Goal: Communication & Community: Answer question/provide support

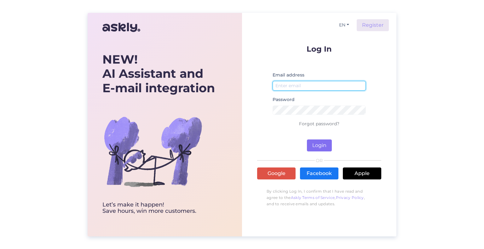
type input "[EMAIL_ADDRESS][DOMAIN_NAME]"
click at [319, 147] on button "Login" at bounding box center [319, 146] width 25 height 12
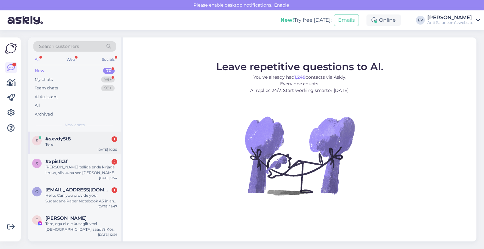
click at [92, 145] on div "Tere" at bounding box center [81, 145] width 72 height 6
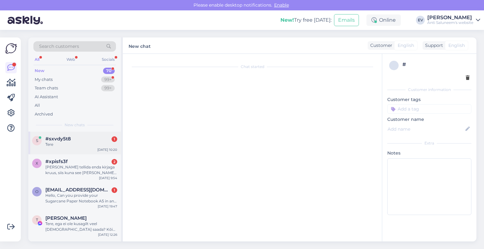
click at [92, 145] on div "Tere" at bounding box center [81, 145] width 72 height 6
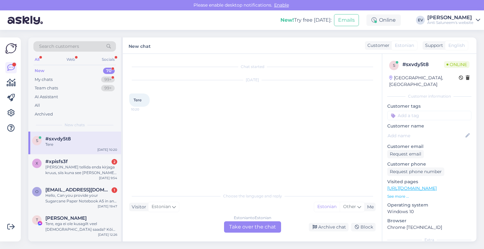
click at [244, 224] on div "Estonian to Estonian Take over the chat" at bounding box center [252, 227] width 57 height 11
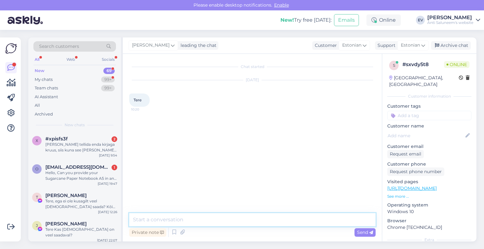
click at [232, 226] on textarea at bounding box center [252, 220] width 247 height 13
type textarea "Tere!"
click at [97, 149] on div "[PERSON_NAME] tellida enda kirjaga kruus, siis kuna see [PERSON_NAME] jõuaks? T…" at bounding box center [81, 147] width 72 height 11
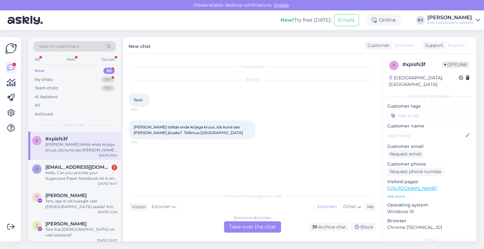
click at [233, 226] on div "Estonian to Estonian Take over the chat" at bounding box center [252, 227] width 57 height 11
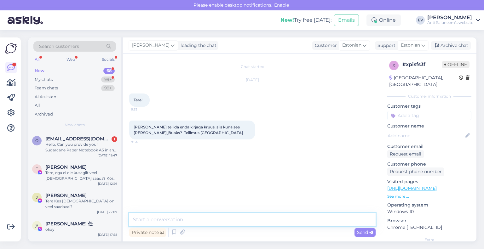
click at [208, 221] on textarea at bounding box center [252, 220] width 247 height 13
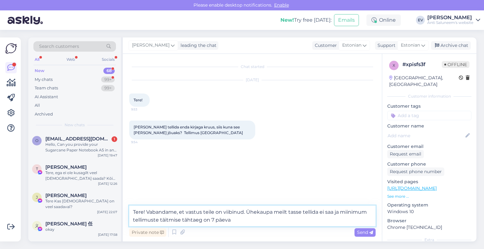
type textarea "Tere! Vabandame, et vastus teile on viibinud. Ühekaupa meilt tasse tellida ei s…"
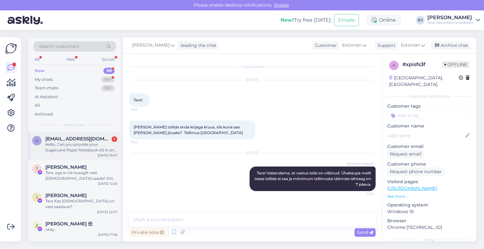
click at [66, 152] on div "Hello, Can you provide your Sugarcane Paper Notebook A5 in an unlined (blank) v…" at bounding box center [81, 147] width 72 height 11
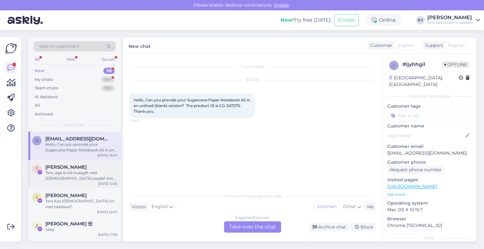
click at [72, 177] on div "Tere, ega ei ole kusagilt veel [DEMOGRAPHIC_DATA] saada? Kõik läksid välja" at bounding box center [81, 175] width 72 height 11
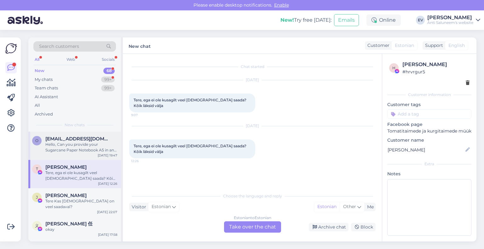
click at [66, 144] on div "Hello, Can you provide your Sugarcane Paper Notebook A5 in an unlined (blank) v…" at bounding box center [81, 147] width 72 height 11
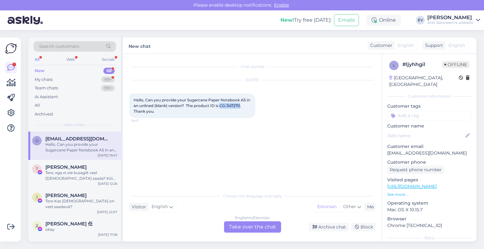
drag, startPoint x: 241, startPoint y: 107, endPoint x: 222, endPoint y: 107, distance: 19.2
click at [222, 107] on span "Hello, Can you provide your Sugarcane Paper Notebook A5 in an unlined (blank) v…" at bounding box center [193, 106] width 118 height 16
copy span "CG-347270"
drag, startPoint x: 246, startPoint y: 100, endPoint x: 187, endPoint y: 92, distance: 59.5
click at [187, 92] on div "[DATE] Hello, Can you provide your Sugarcane Paper Notebook A5 in an unlined (b…" at bounding box center [252, 99] width 247 height 52
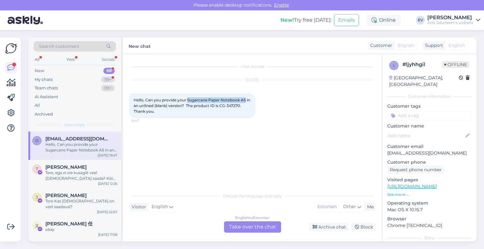
copy span "Sugarcane Paper Notebook A5"
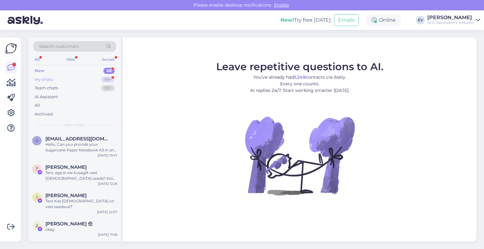
click at [97, 81] on div "My chats 99+" at bounding box center [74, 79] width 83 height 9
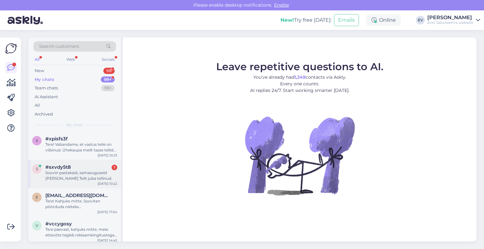
click at [46, 175] on div "Soovin pastakaid, samasuguseid kui olen Teilt juba tellinud." at bounding box center [81, 175] width 72 height 11
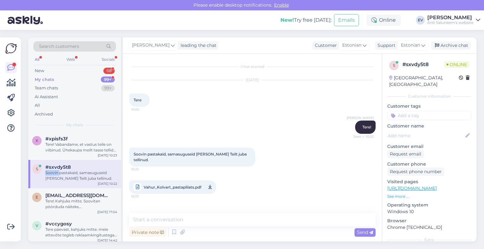
click at [46, 175] on div "Soovin pastakaid, samasuguseid kui olen Teilt juba tellinud." at bounding box center [81, 175] width 72 height 11
click at [211, 184] on icon at bounding box center [209, 188] width 3 height 8
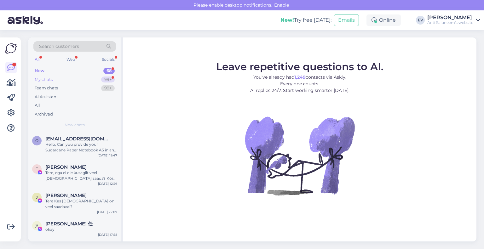
click at [75, 75] on div "My chats 99+" at bounding box center [74, 79] width 83 height 9
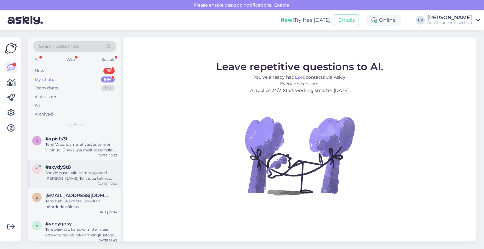
click at [79, 177] on div "Soovin pastakaid, samasuguseid kui olen Teilt juba tellinud." at bounding box center [81, 175] width 72 height 11
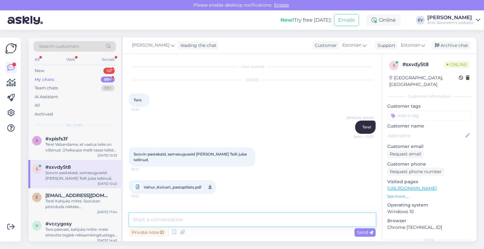
click at [166, 221] on textarea at bounding box center [252, 220] width 247 height 13
click at [140, 218] on textarea "PAlun saatke tellimus meili teel: eve@logo.ee" at bounding box center [252, 220] width 247 height 13
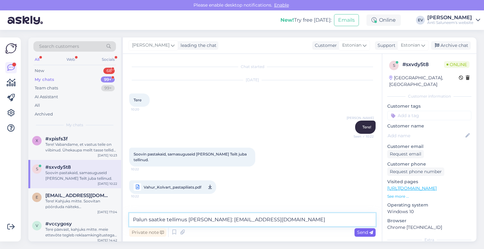
type textarea "Palun saatke tellimus meili teel: eve@logo.ee"
click at [360, 232] on span "Send" at bounding box center [365, 233] width 16 height 6
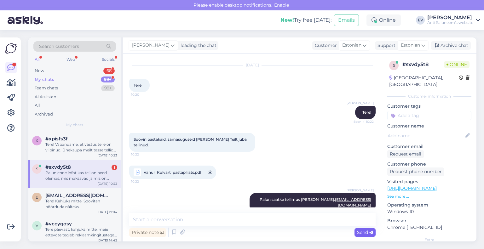
scroll to position [48, 0]
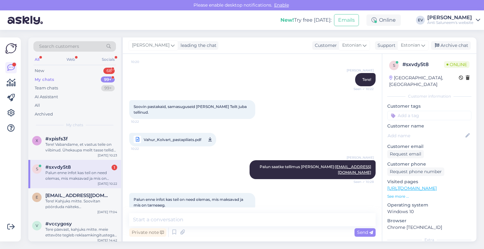
click at [209, 136] on icon at bounding box center [209, 140] width 3 height 8
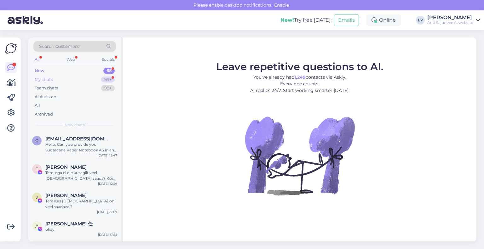
click at [73, 79] on div "My chats 99+" at bounding box center [74, 79] width 83 height 9
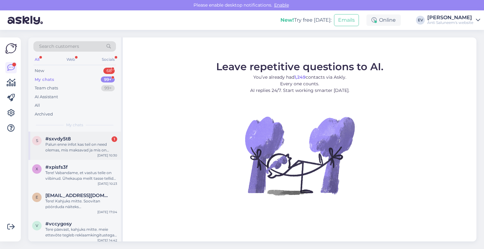
click at [71, 146] on div "Palun enne infot kas teil on need olemas, mis maksavad ja mis on tarneaeg." at bounding box center [81, 147] width 72 height 11
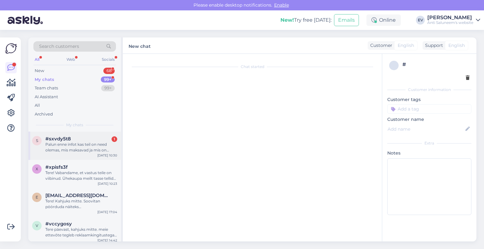
scroll to position [48, 0]
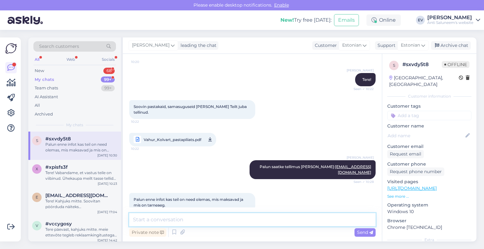
click at [197, 221] on textarea at bounding box center [252, 220] width 247 height 13
paste textarea "vkolvart@gmail.com"
type textarea "Saatsin olemasolevad mudelid ja hinnapakkumise teie meilile: vkolvart@gmail.com"
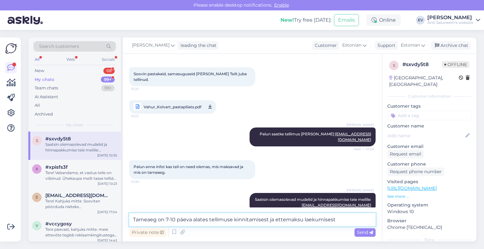
type textarea "Tarneaeg on 7-10 päeva alates tellimuse kinnitamisest ja ettemaksu laekumisest."
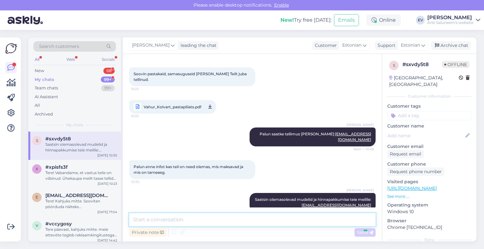
scroll to position [113, 0]
